Goal: Task Accomplishment & Management: Manage account settings

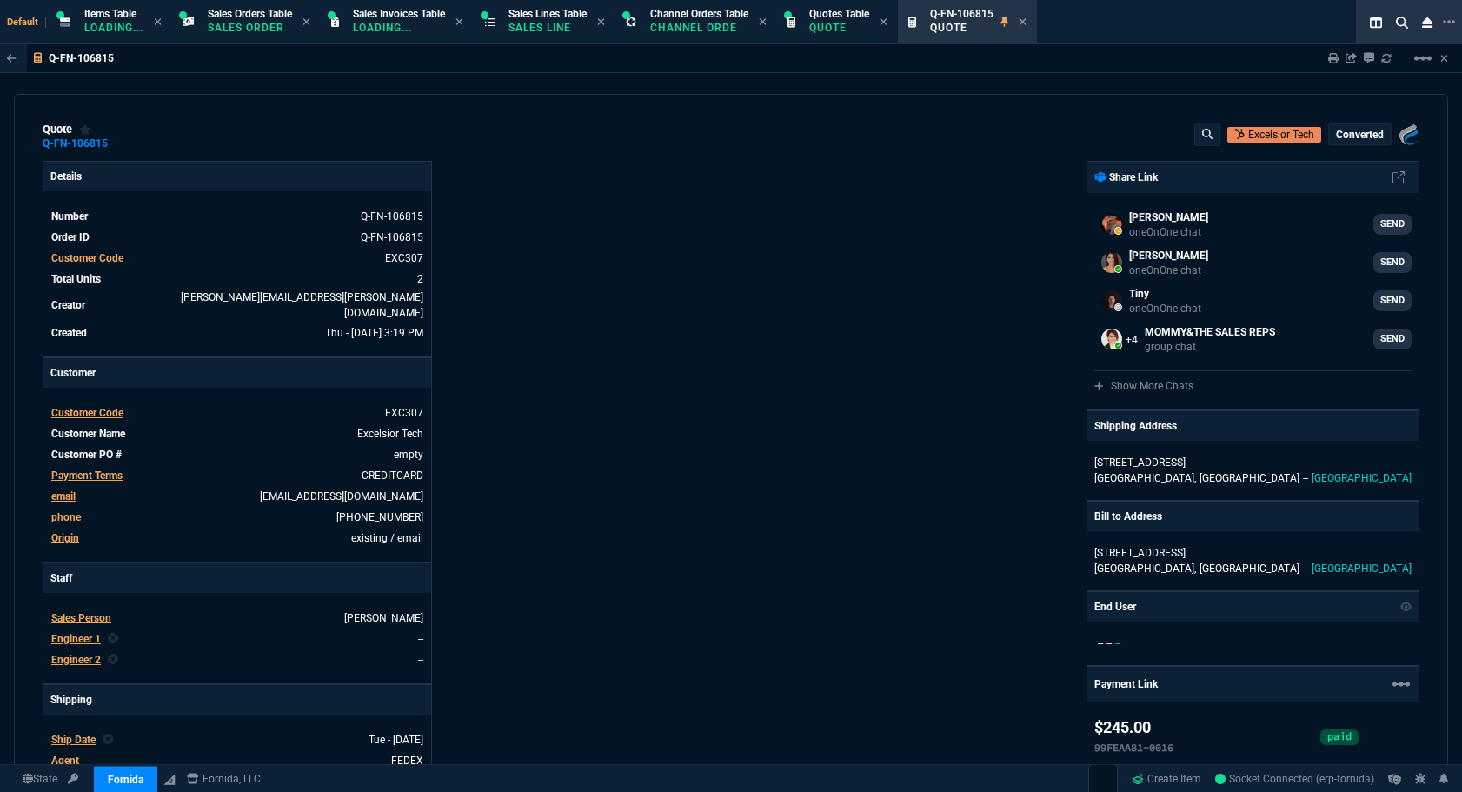
select select "12: [PERSON_NAME]"
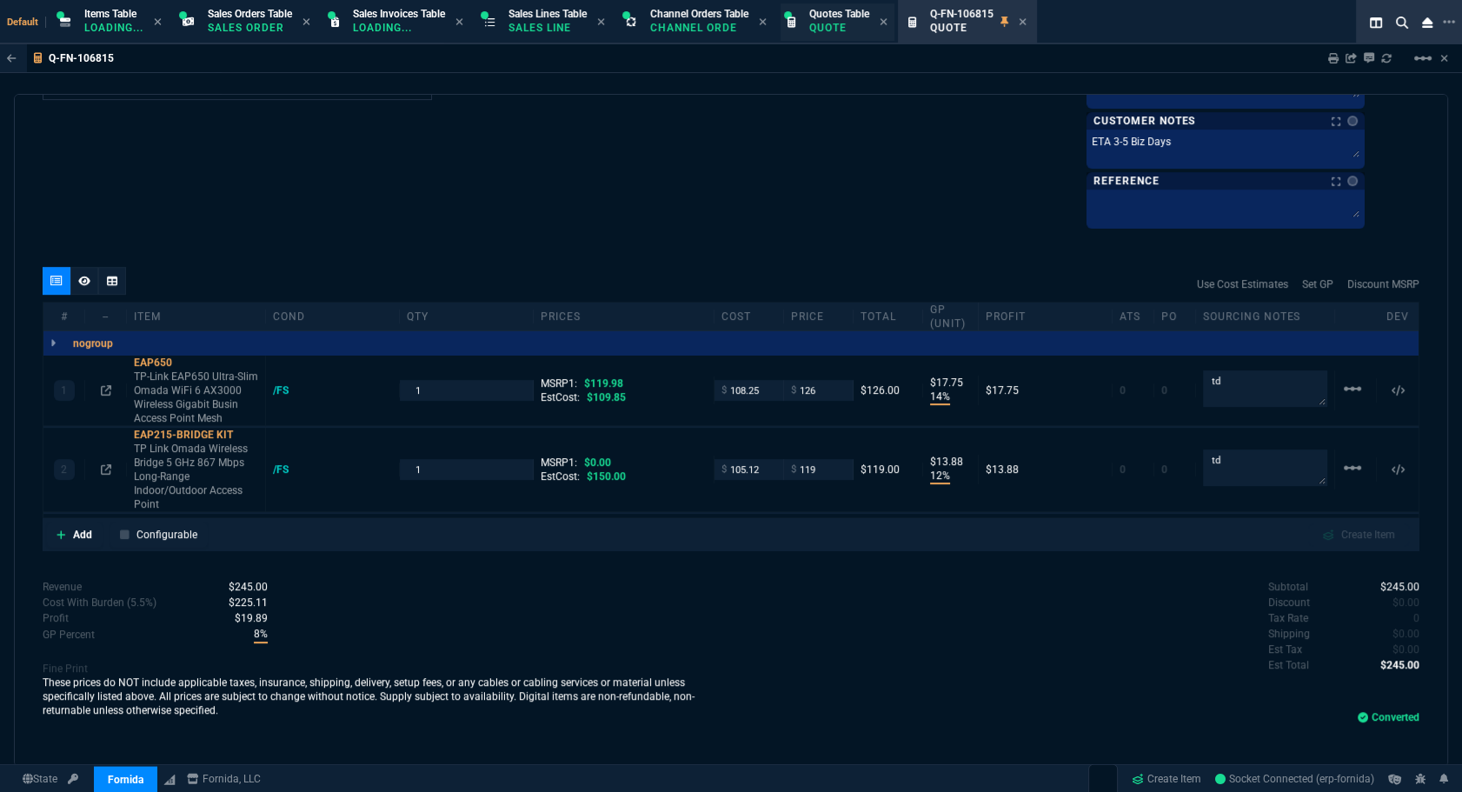
click at [824, 15] on span "Quotes Table" at bounding box center [839, 14] width 60 height 12
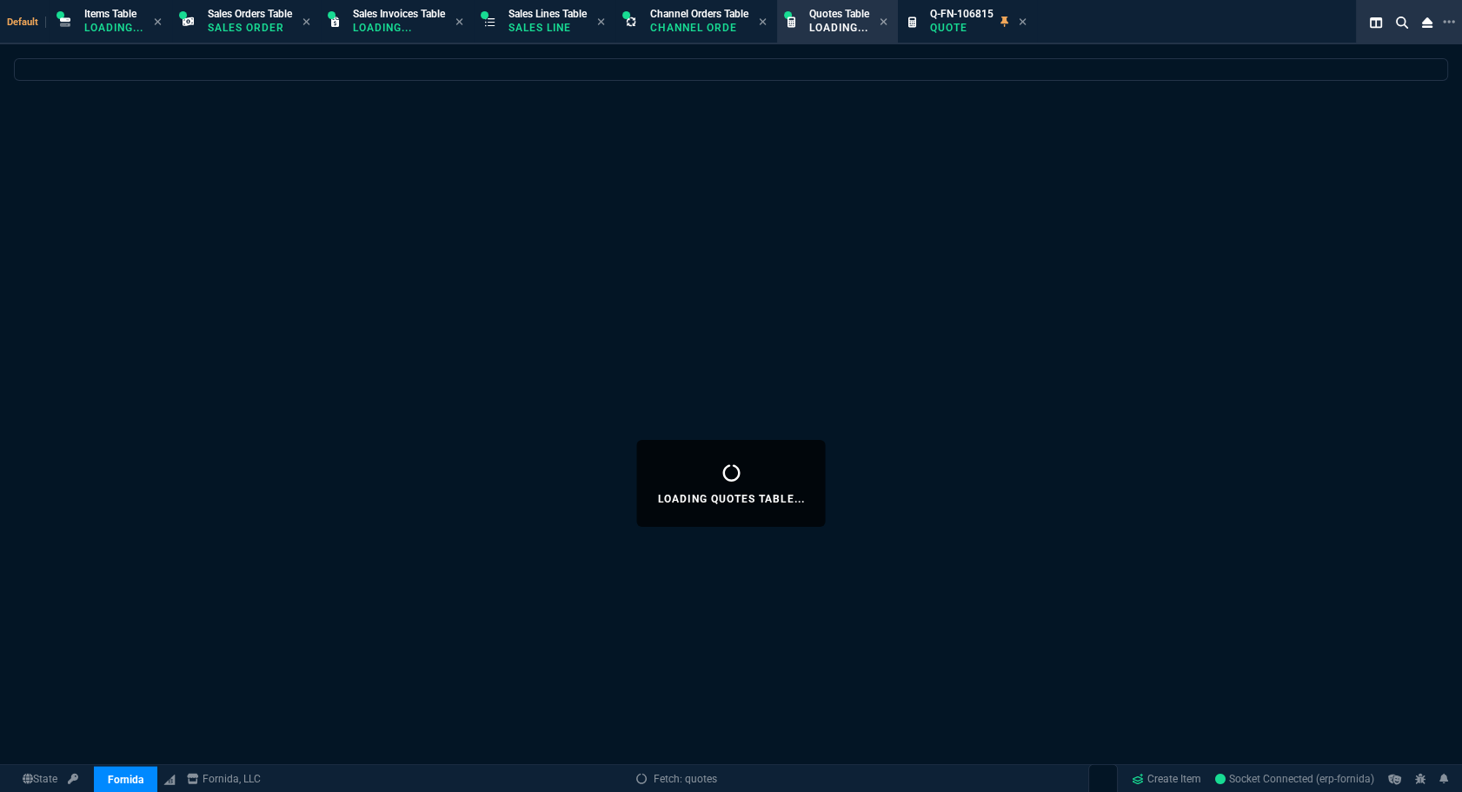
select select
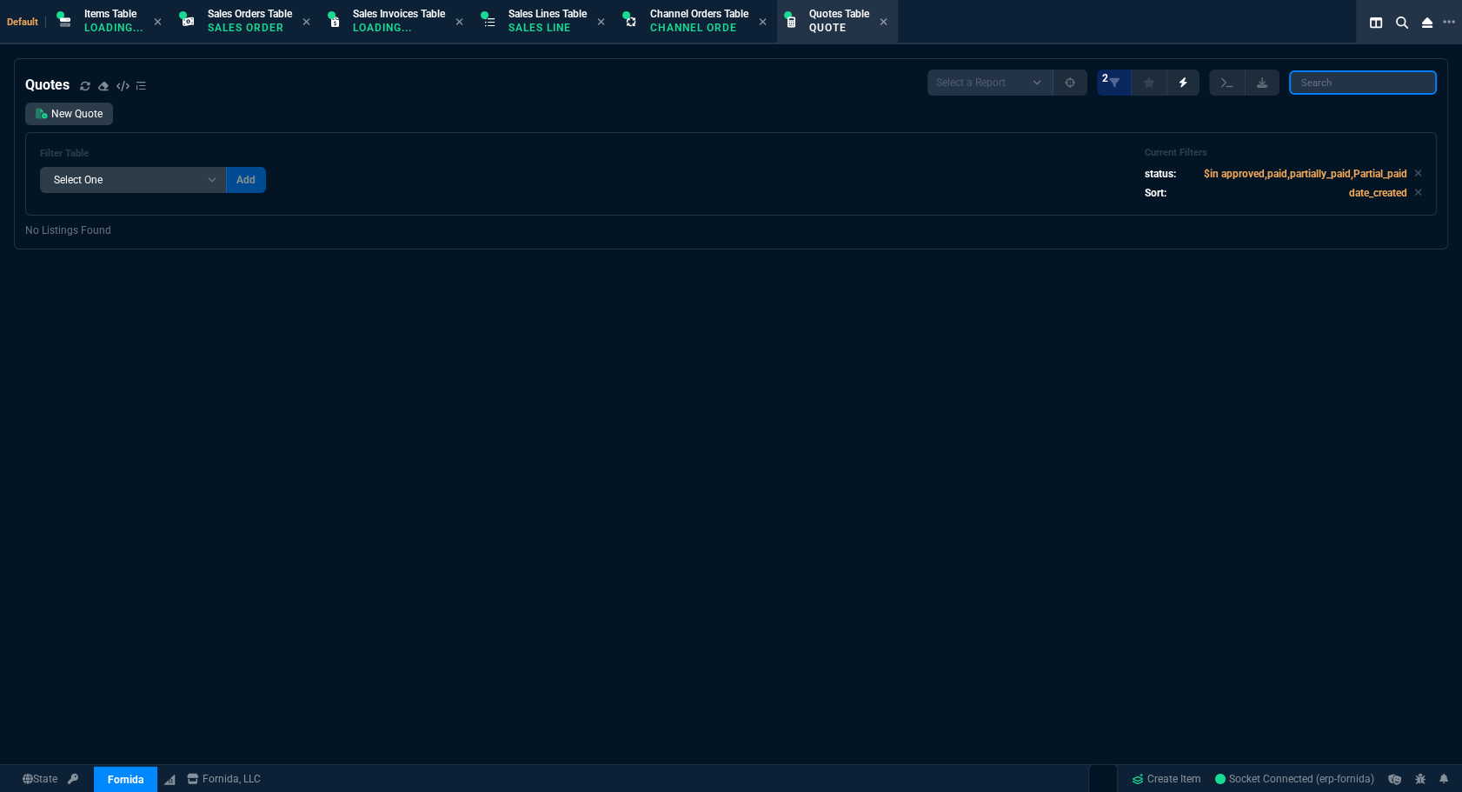
click at [1346, 85] on input "search" at bounding box center [1363, 82] width 148 height 24
paste input "Q-FN-106813*"
type input "Q-FN-106813"
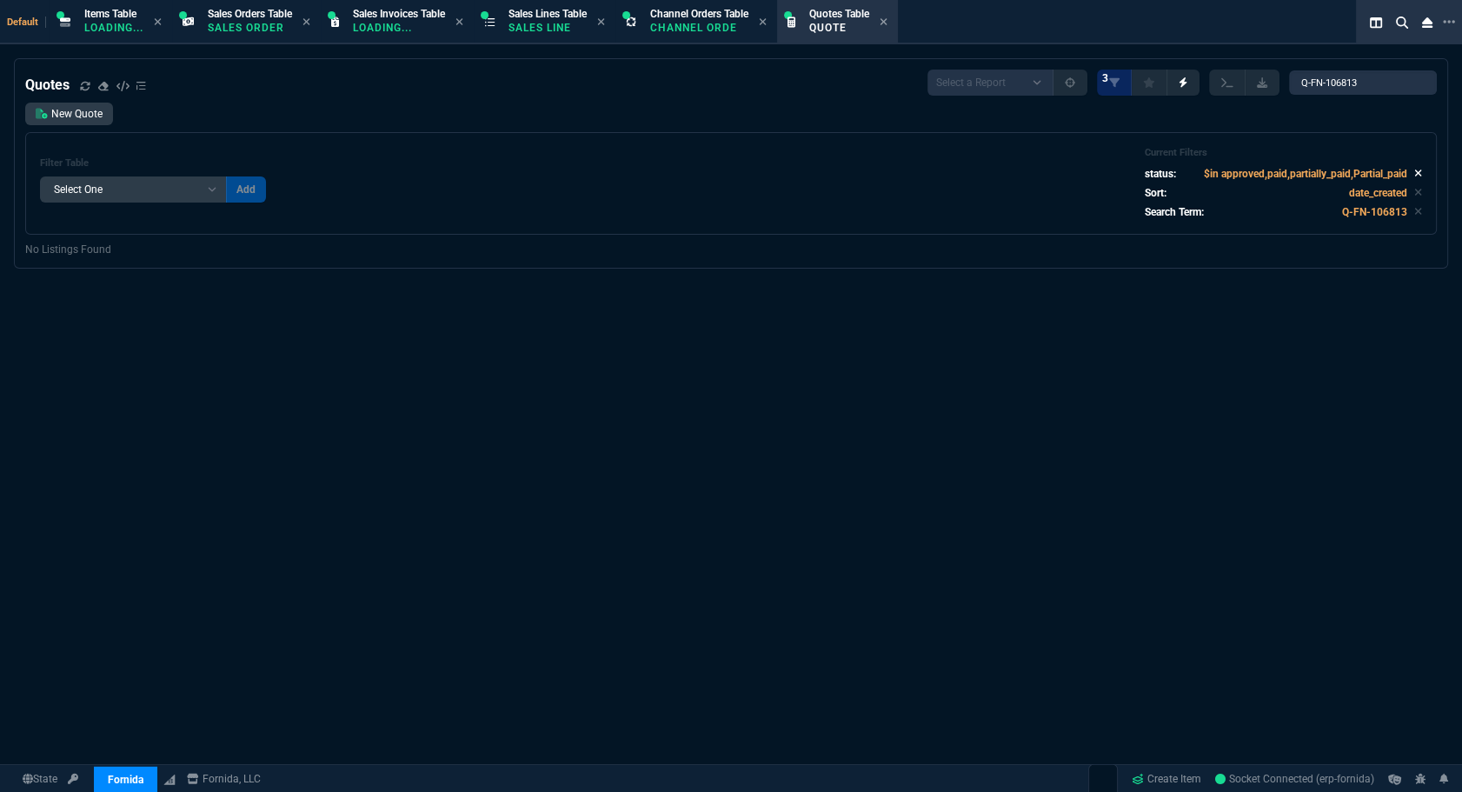
click at [1415, 176] on icon at bounding box center [1418, 173] width 7 height 7
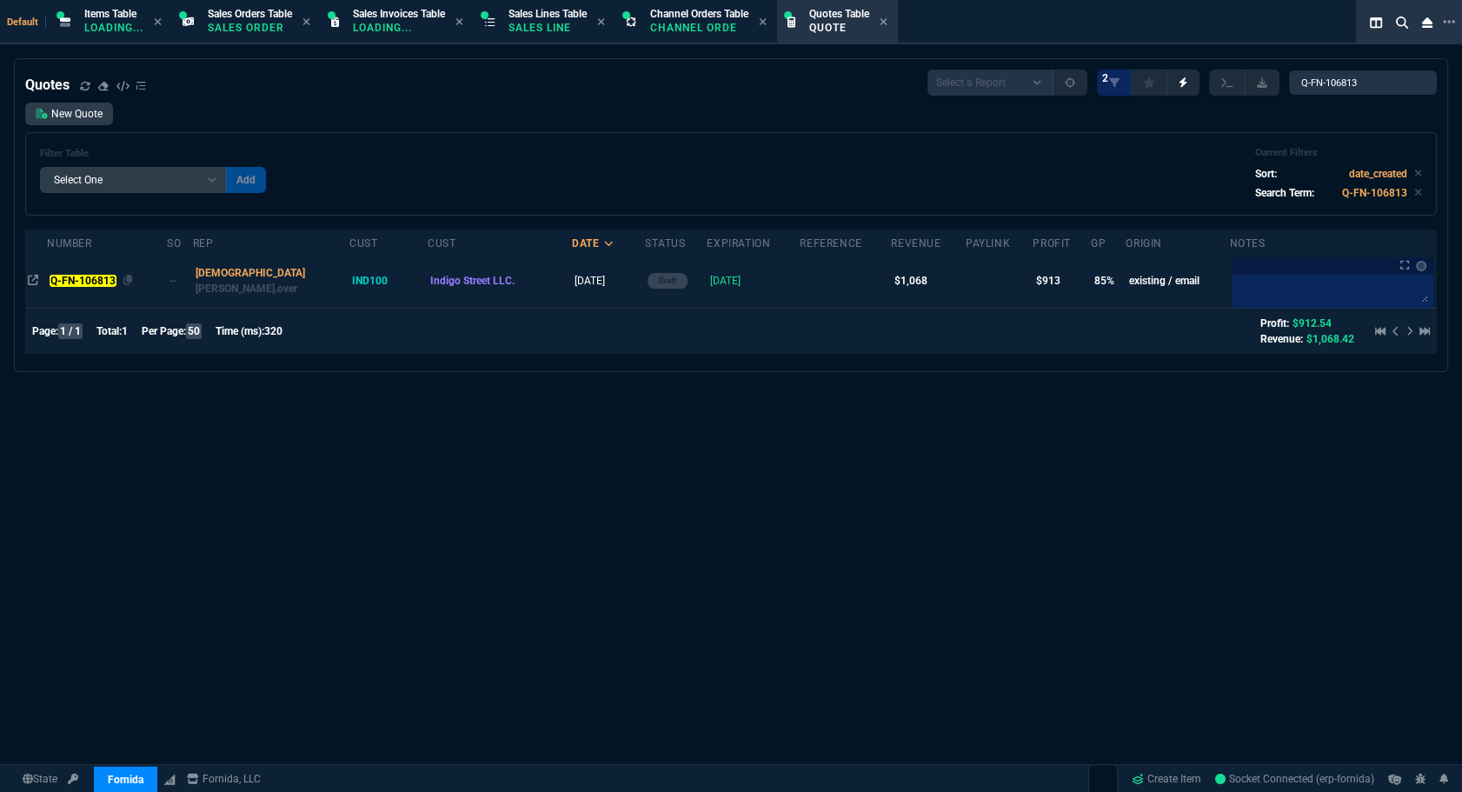
click at [100, 285] on mark "Q-FN-106813" at bounding box center [83, 281] width 66 height 12
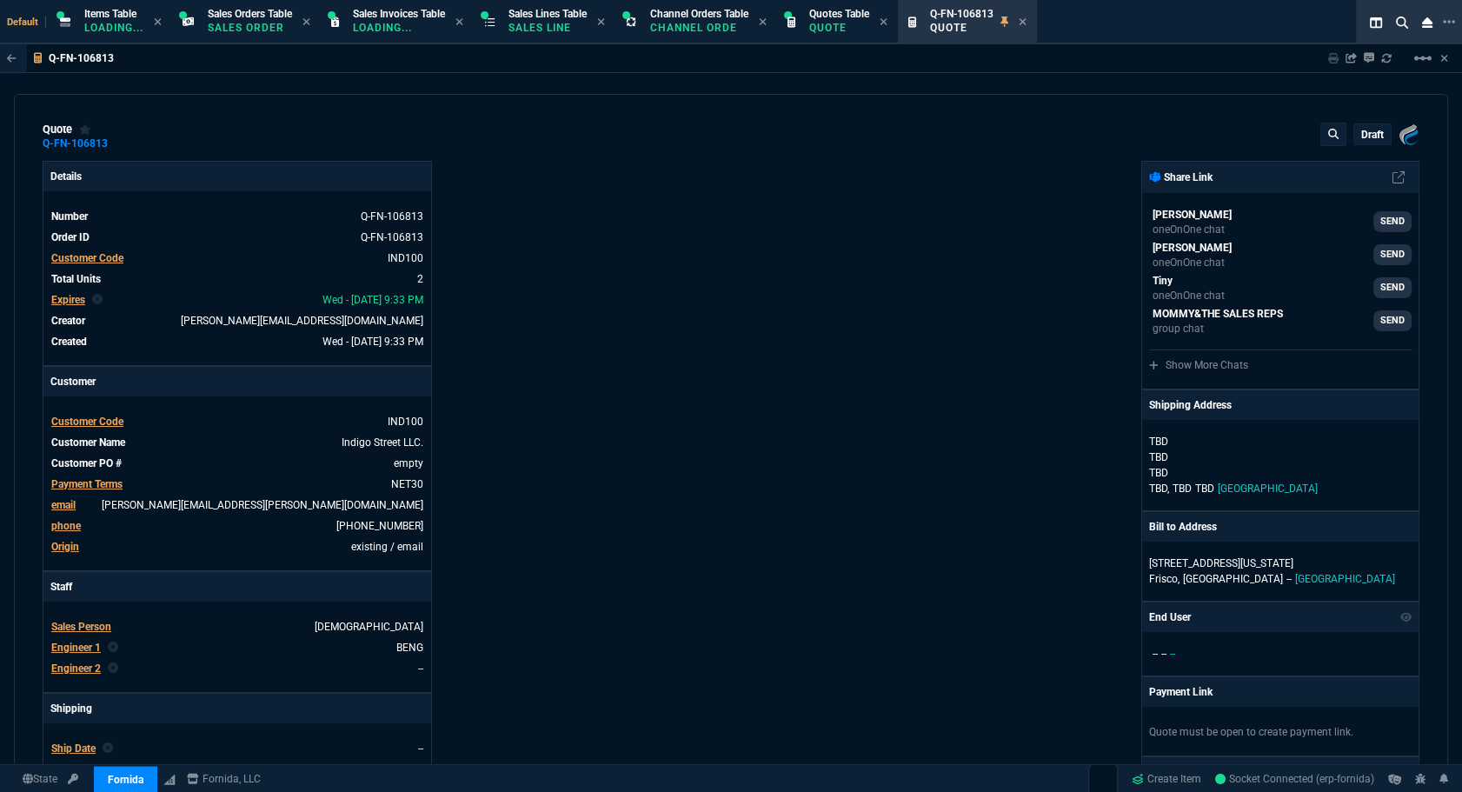
type input "13"
type input "22"
type input "100"
type input "75"
type input "22"
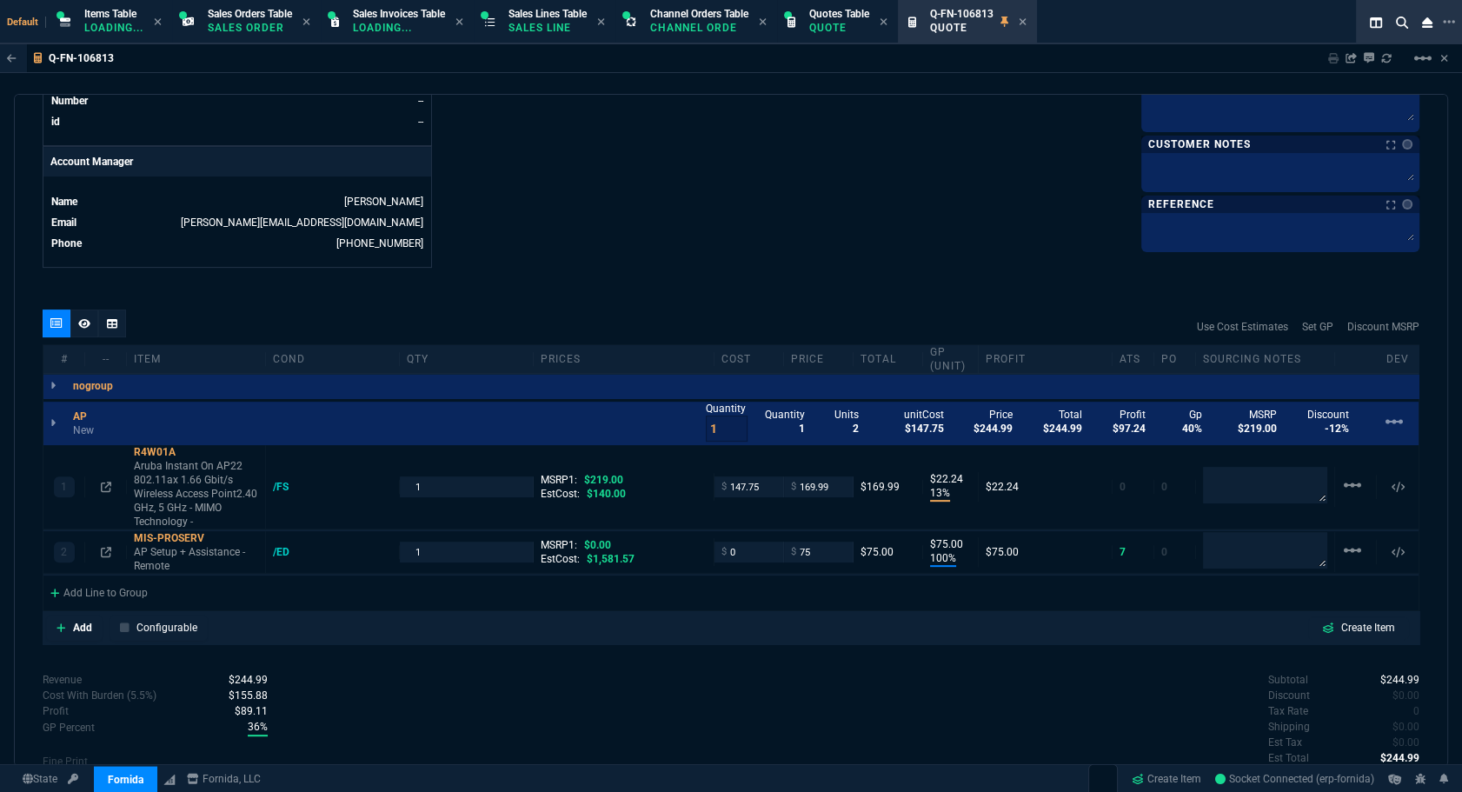
scroll to position [906, 0]
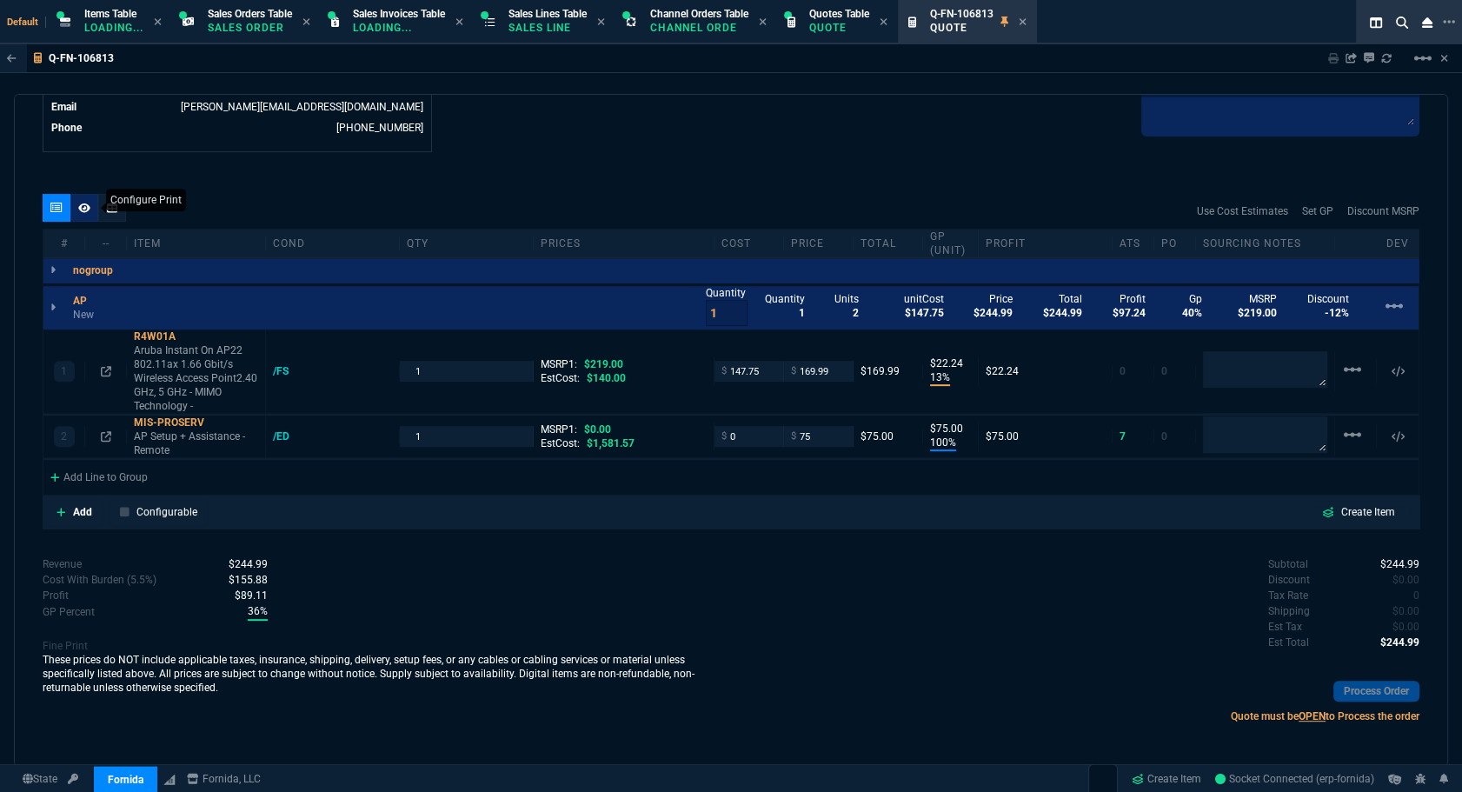
click at [88, 215] on div at bounding box center [84, 208] width 28 height 28
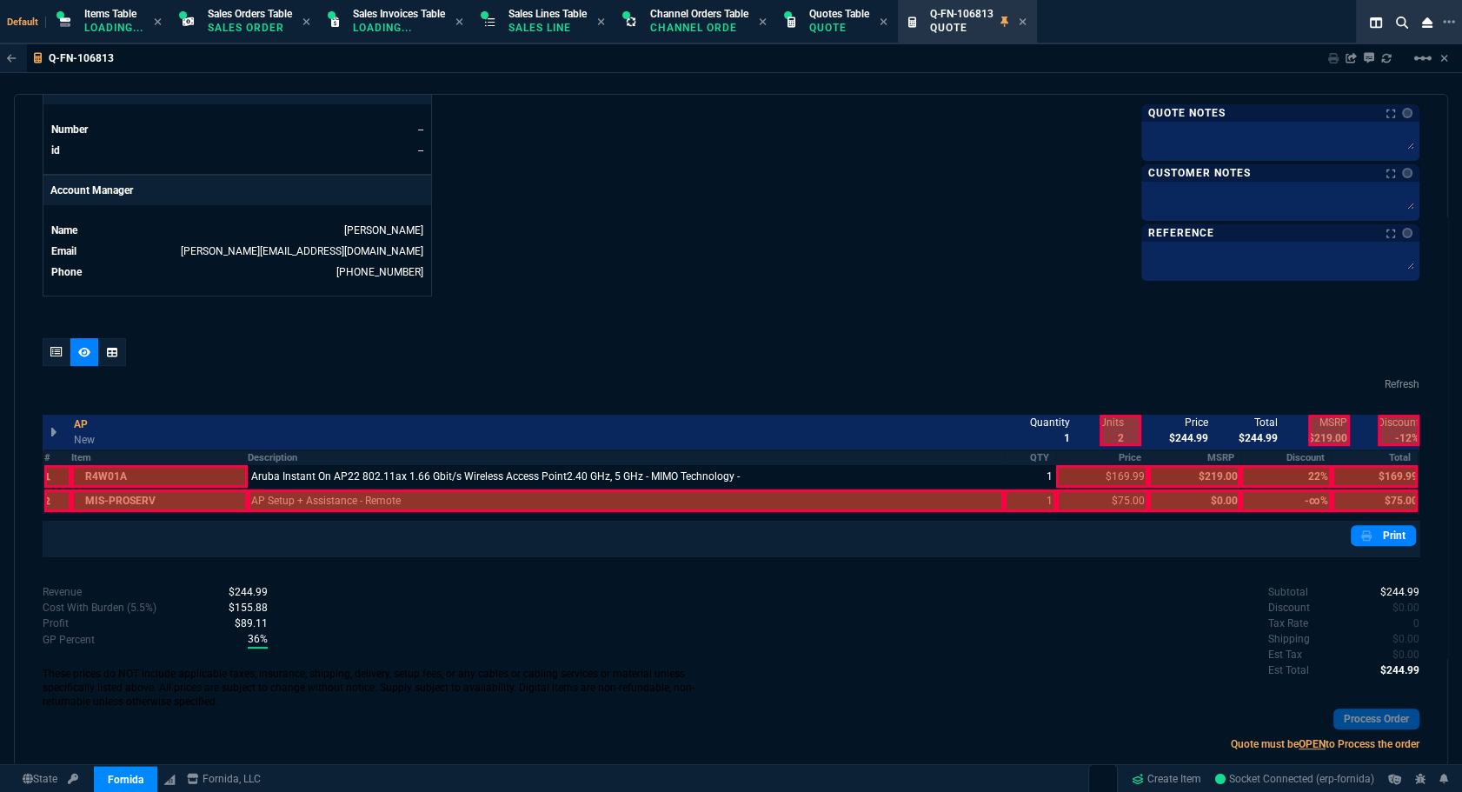
click at [370, 503] on div at bounding box center [626, 500] width 756 height 23
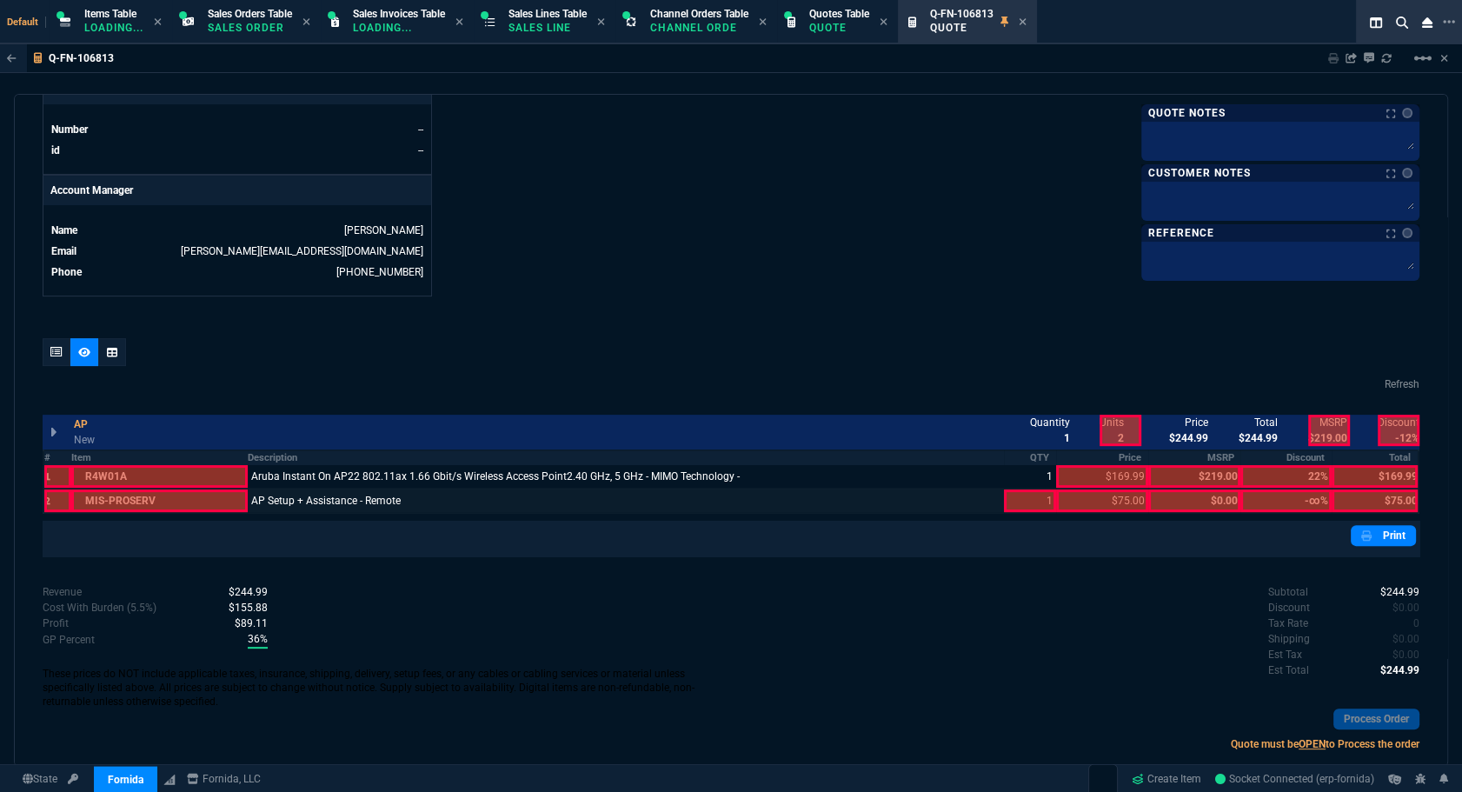
click at [1020, 500] on div at bounding box center [1030, 500] width 52 height 23
click at [53, 341] on div at bounding box center [57, 352] width 28 height 28
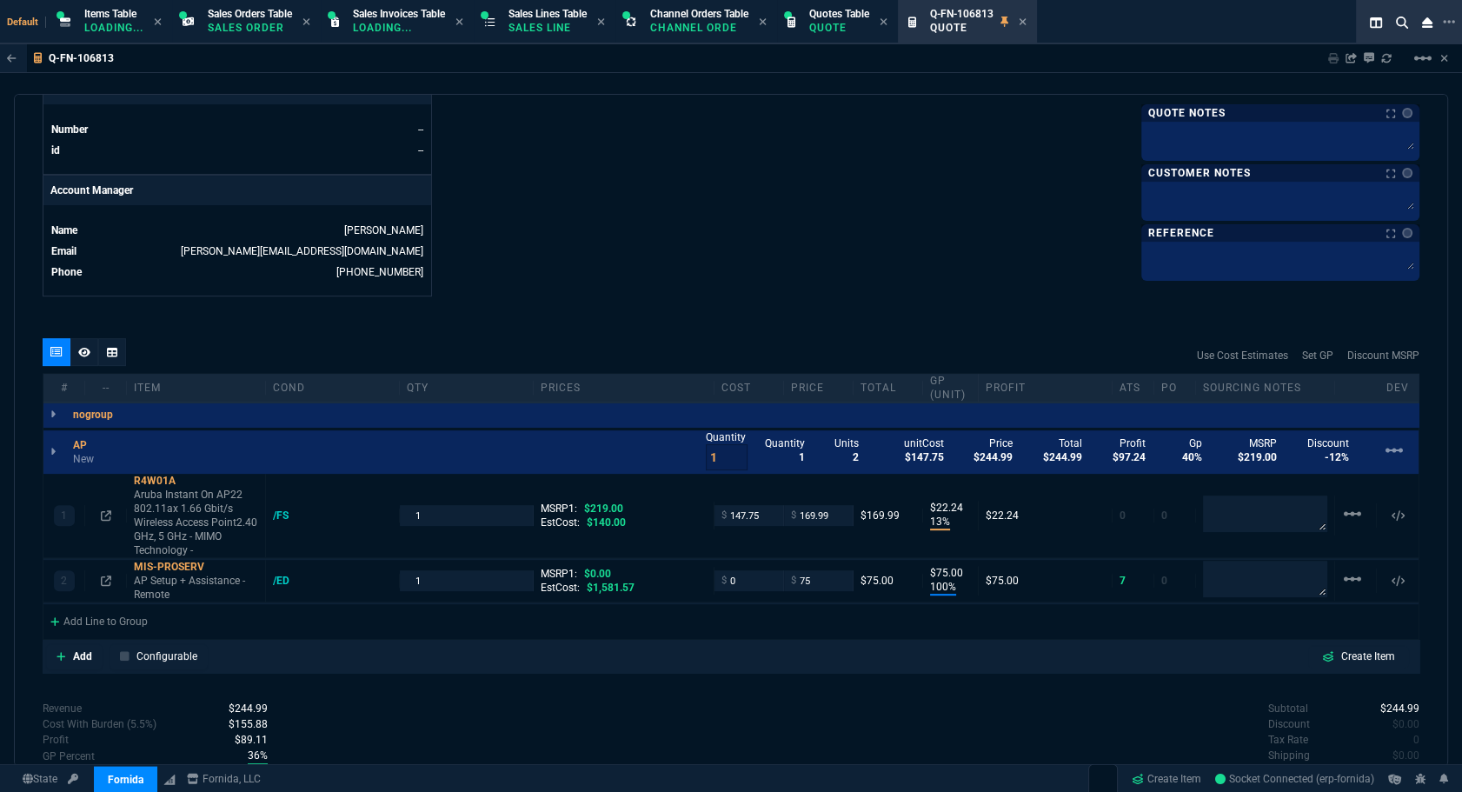
type input "13"
type input "22"
type input "100"
type input "75"
type input "22"
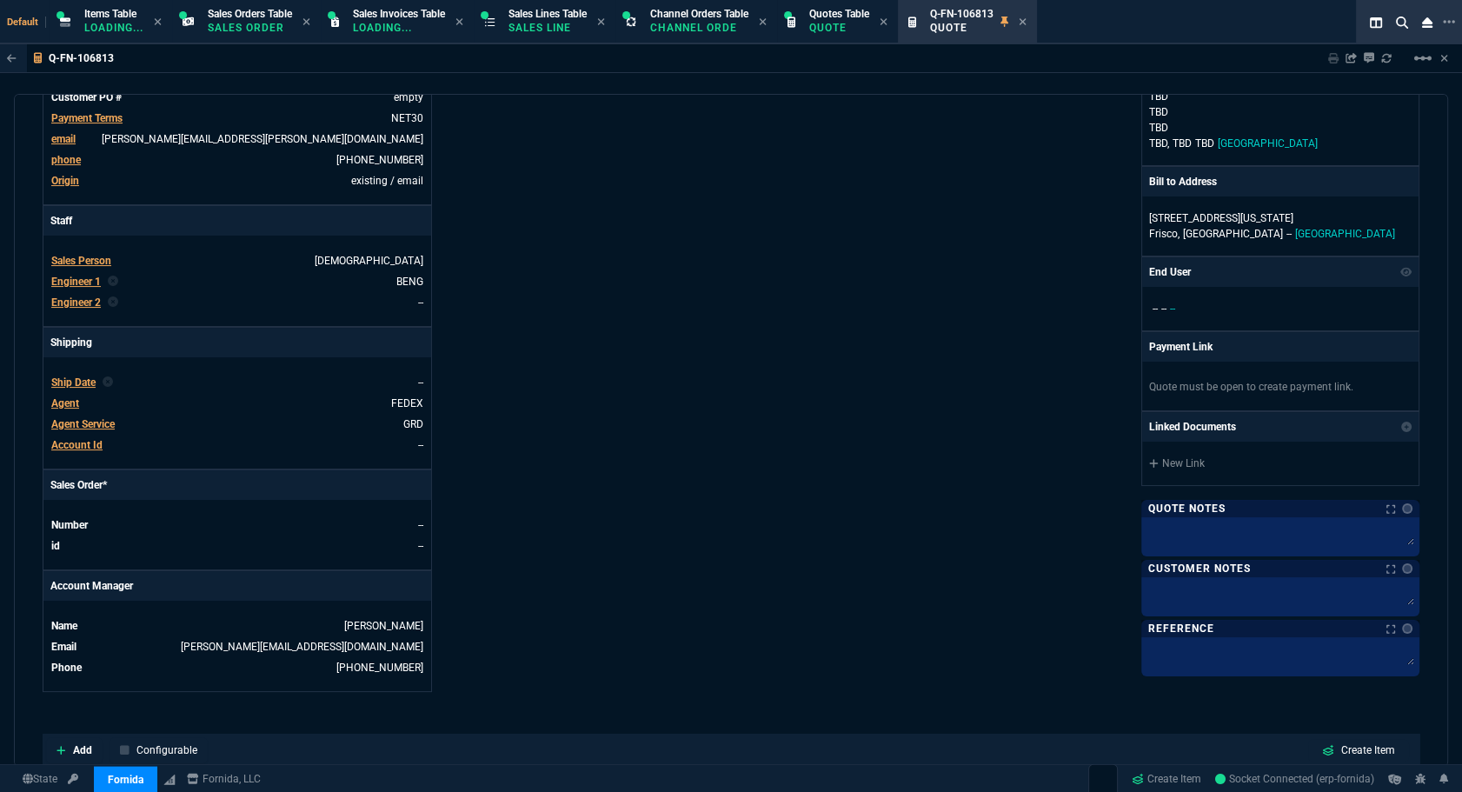
scroll to position [0, 0]
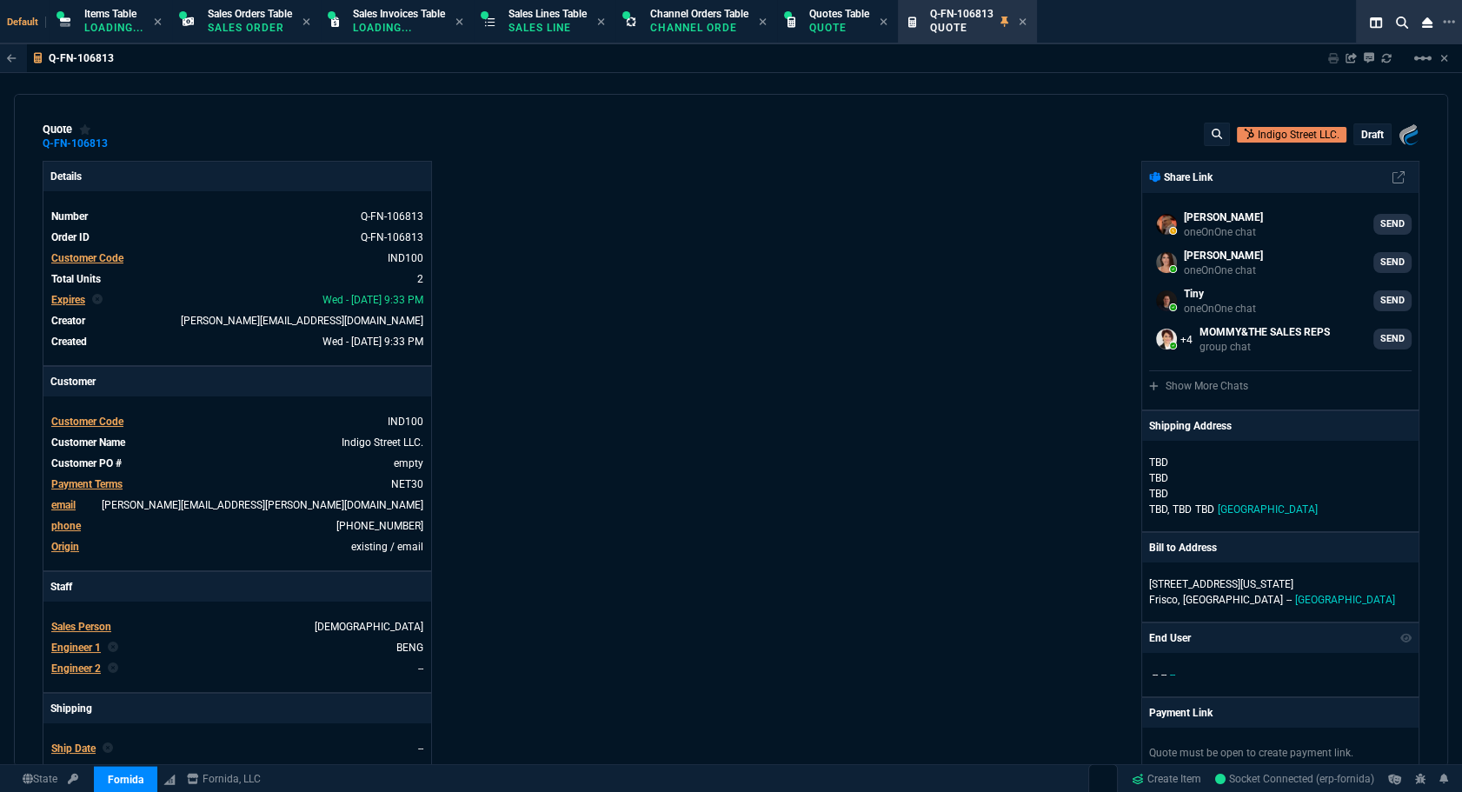
click at [1369, 131] on p "draft" at bounding box center [1372, 135] width 23 height 14
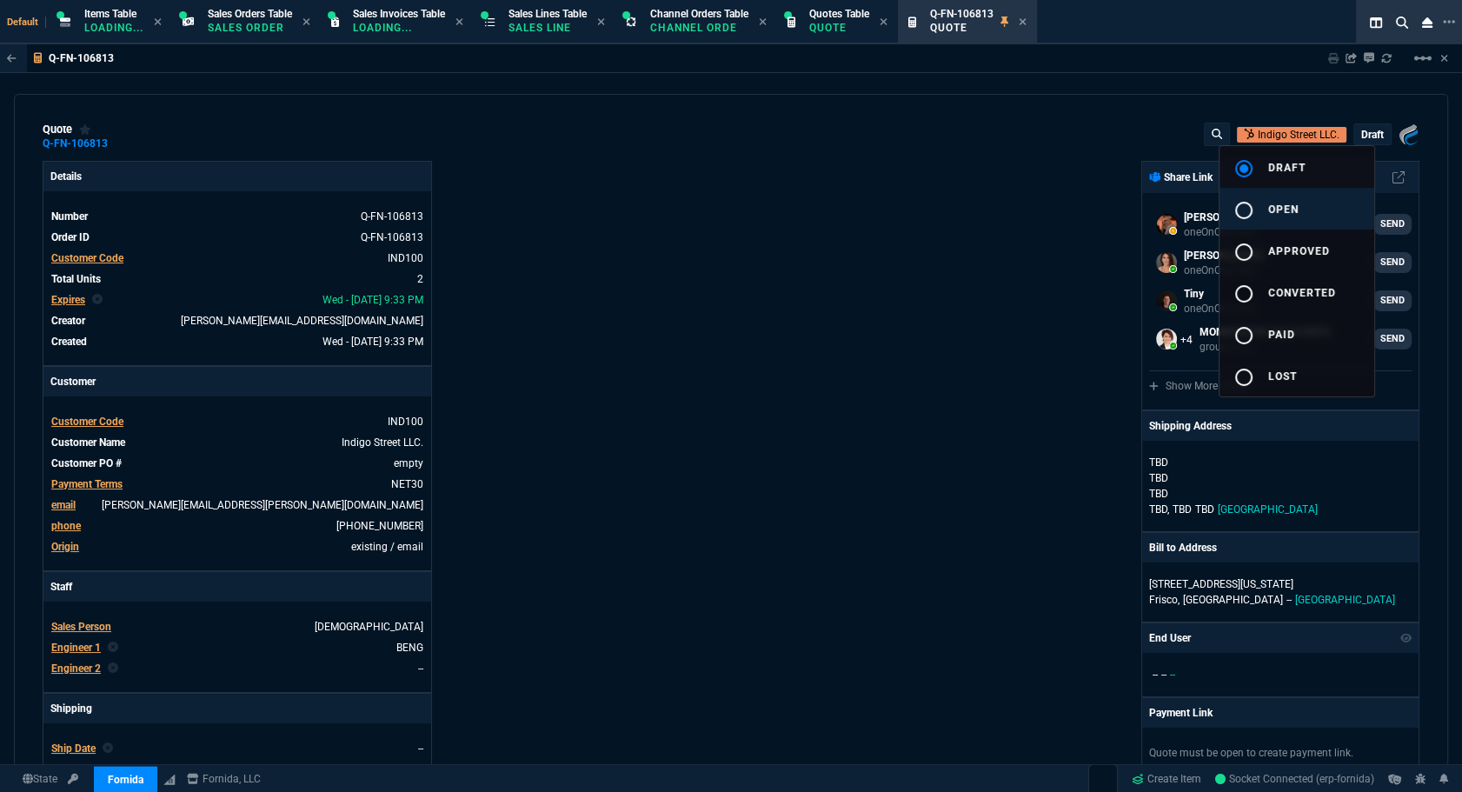
click at [1255, 212] on div "radio_button_unchecked" at bounding box center [1250, 210] width 35 height 21
drag, startPoint x: 895, startPoint y: 224, endPoint x: 1382, endPoint y: 44, distance: 518.9
click at [894, 224] on div at bounding box center [731, 396] width 1462 height 792
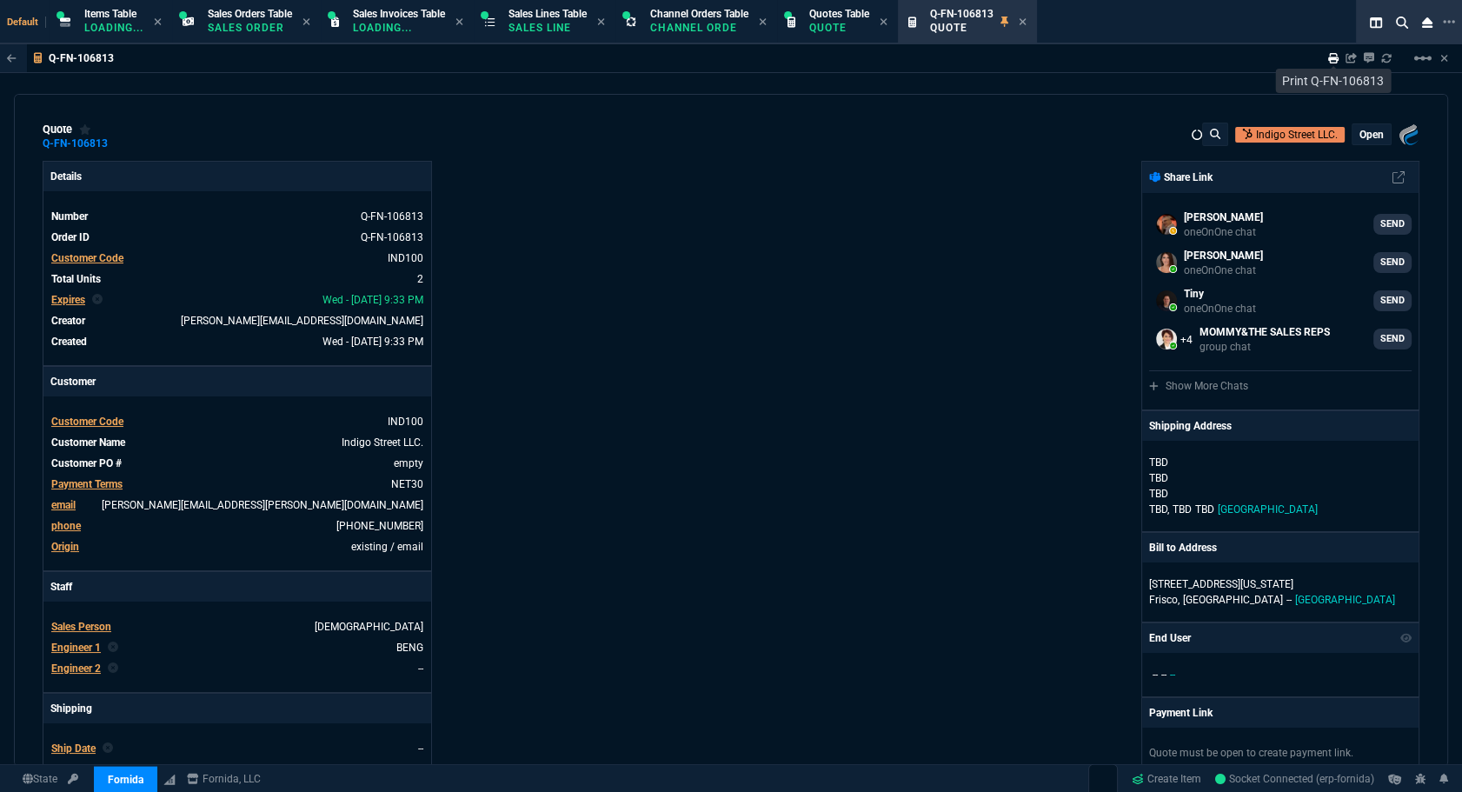
click at [1332, 59] on icon at bounding box center [1333, 58] width 10 height 10
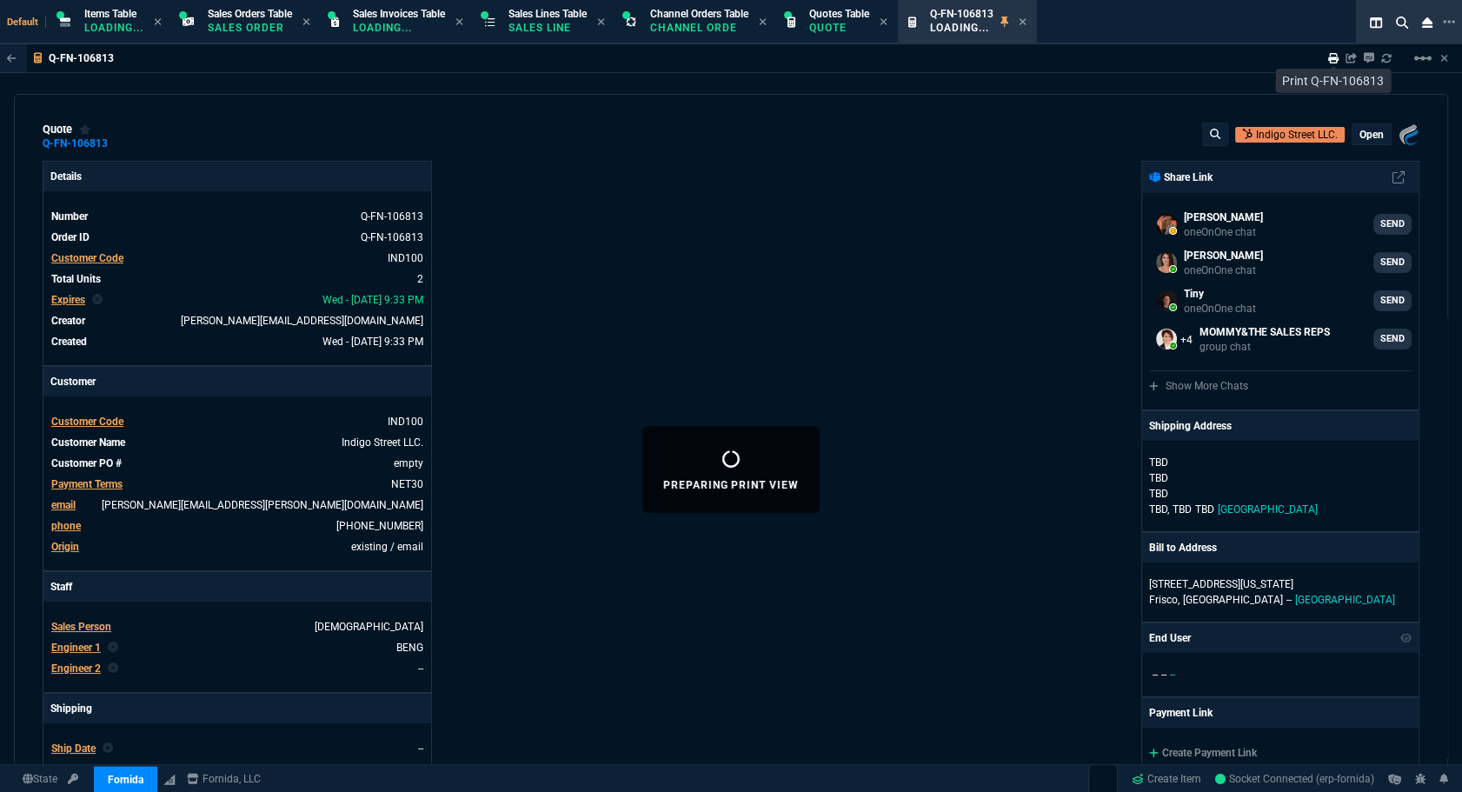
click at [1331, 58] on icon at bounding box center [1333, 58] width 10 height 10
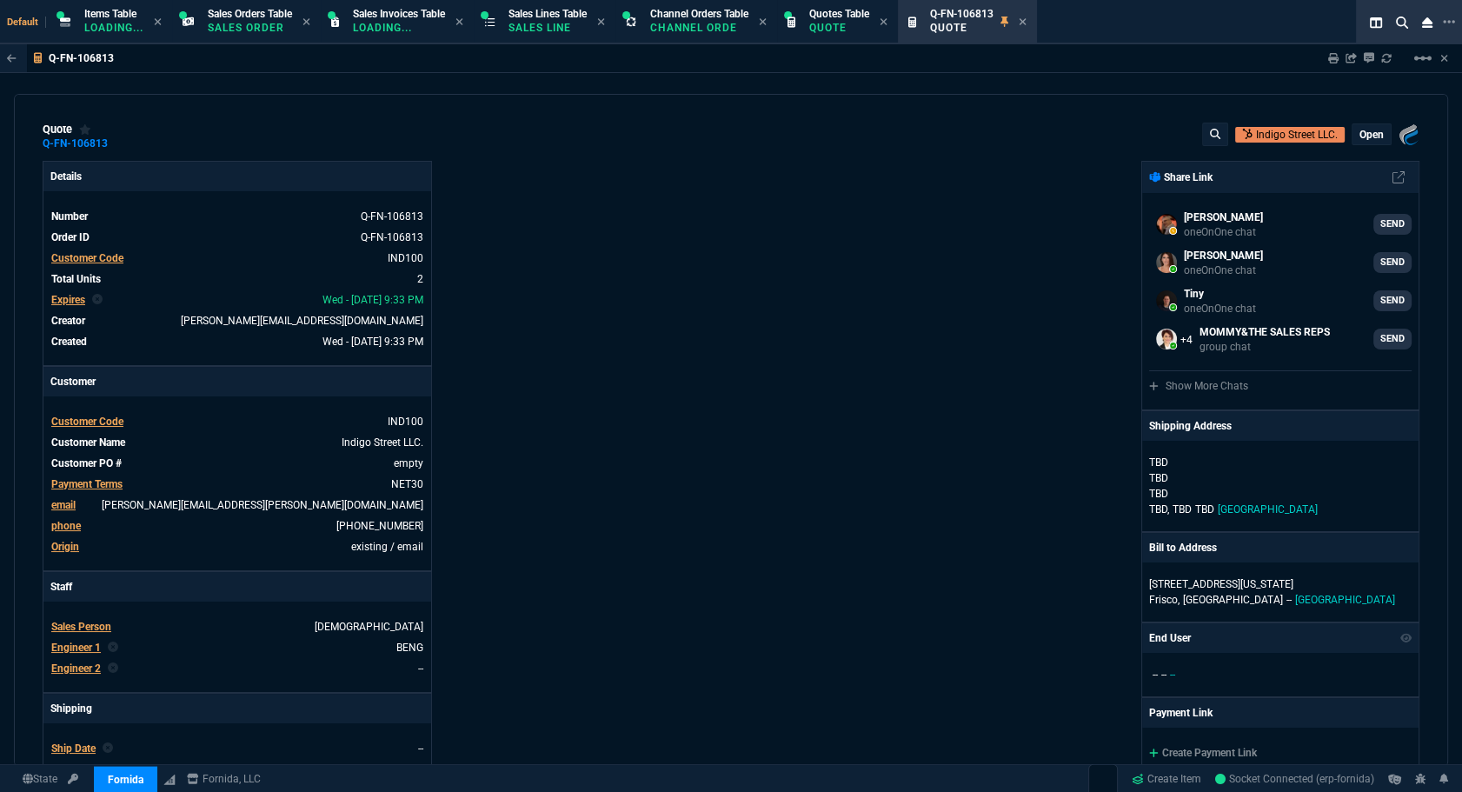
type input "22"
click at [1026, 20] on icon at bounding box center [1023, 21] width 7 height 7
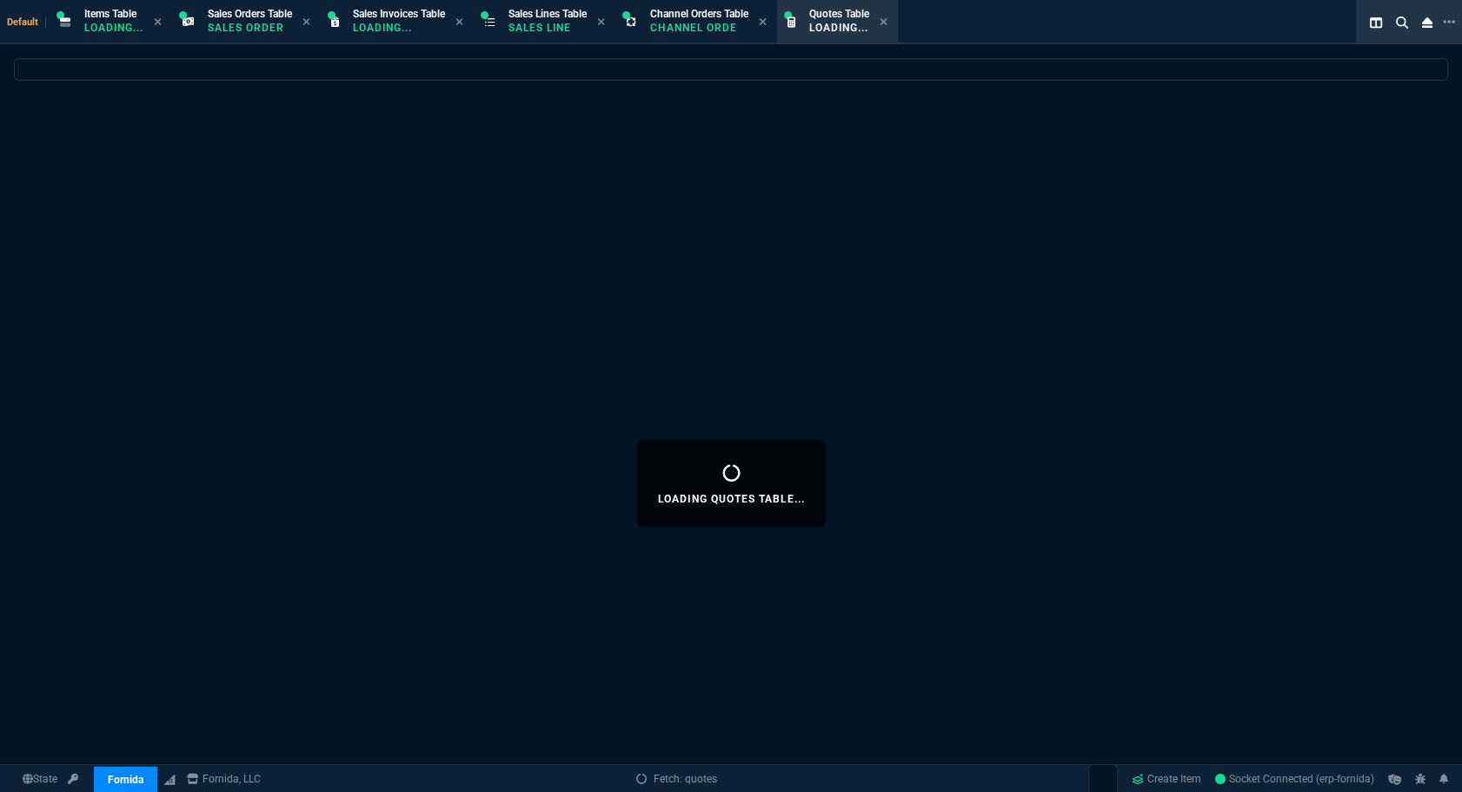
select select
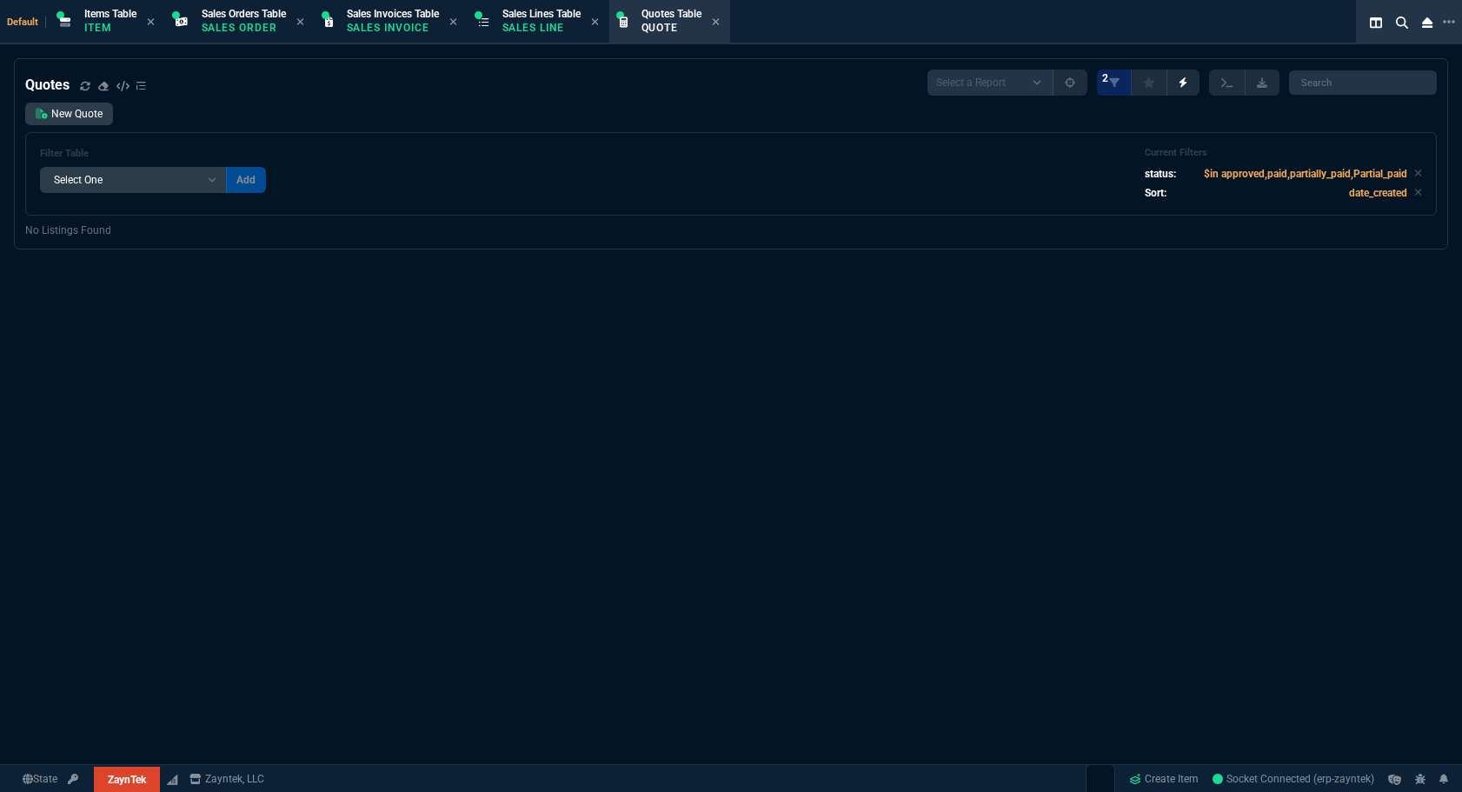
select select "12: [PERSON_NAME]"
select select
